Goal: Information Seeking & Learning: Learn about a topic

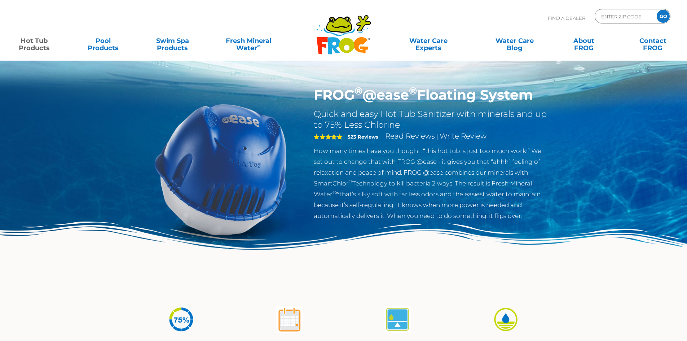
click at [352, 43] on icon at bounding box center [346, 45] width 15 height 15
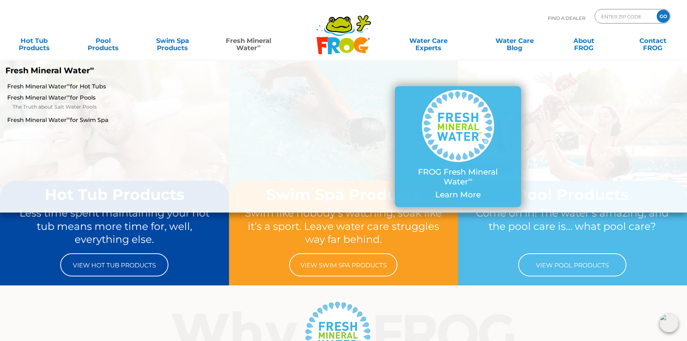
click at [257, 39] on link "Fresh Mineral Water ∞" at bounding box center [248, 41] width 67 height 14
click at [104, 86] on link "Fresh Mineral Water ∞ for Hot Tubs" at bounding box center [118, 87] width 222 height 8
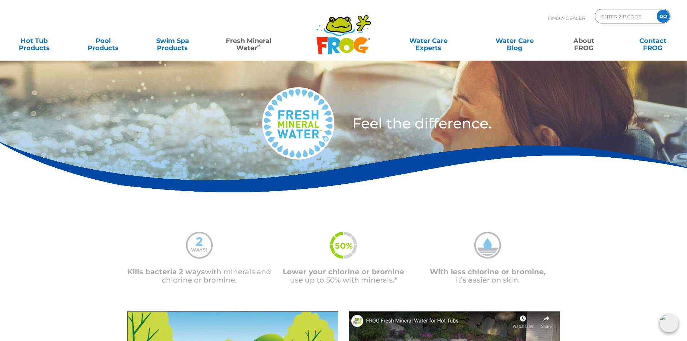
click at [576, 43] on link "About FROG" at bounding box center [584, 41] width 54 height 14
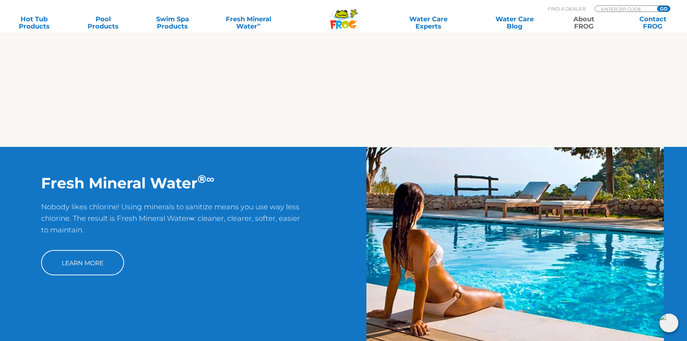
scroll to position [758, 0]
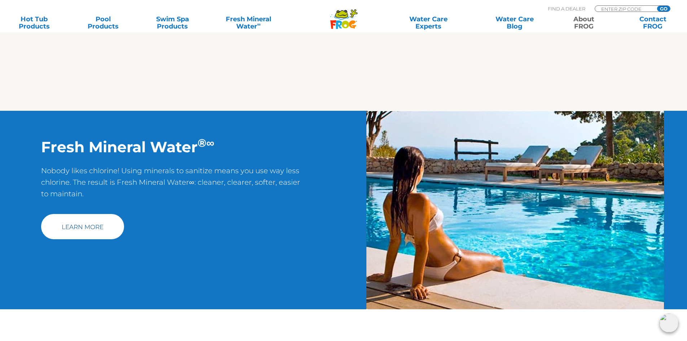
click at [104, 222] on link "Learn More" at bounding box center [82, 226] width 83 height 25
click at [106, 227] on link "Learn More" at bounding box center [82, 226] width 83 height 25
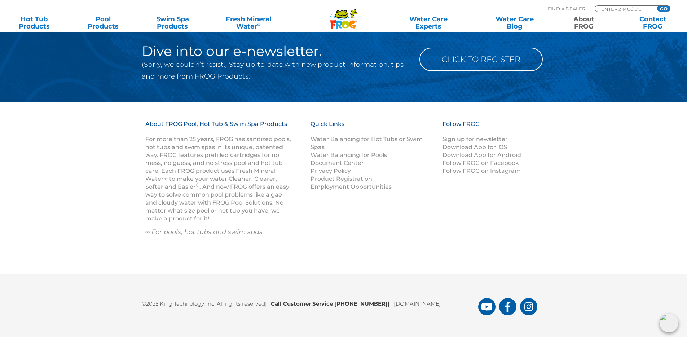
scroll to position [1299, 0]
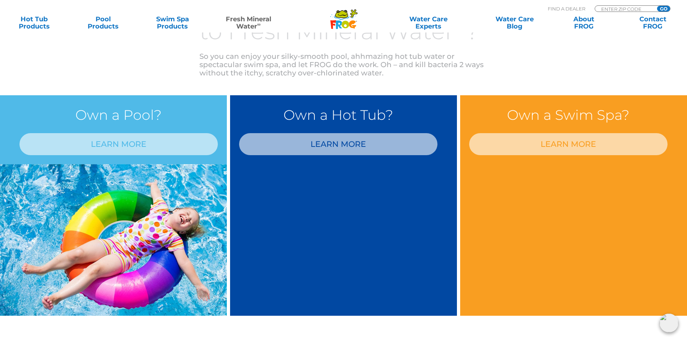
scroll to position [577, 0]
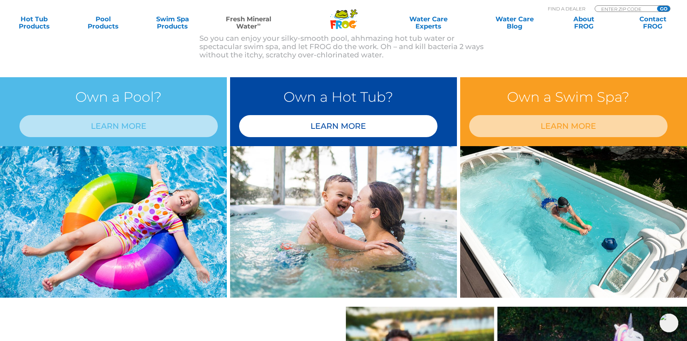
click at [358, 128] on link "LEARN MORE" at bounding box center [338, 126] width 198 height 22
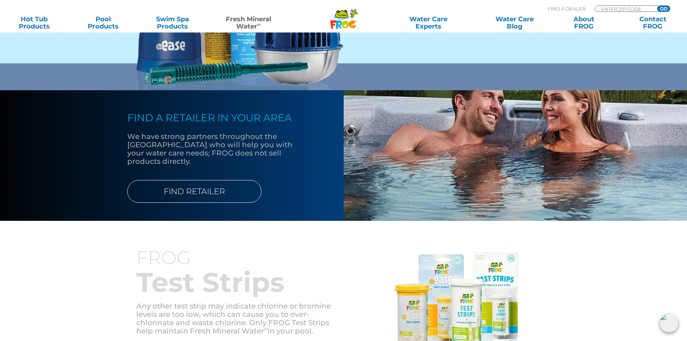
scroll to position [649, 0]
